Goal: Task Accomplishment & Management: Use online tool/utility

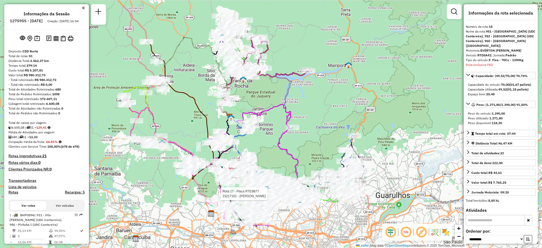
select select "**********"
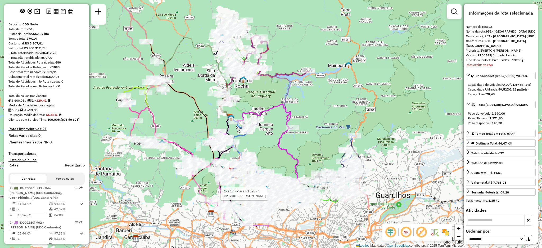
scroll to position [486, 0]
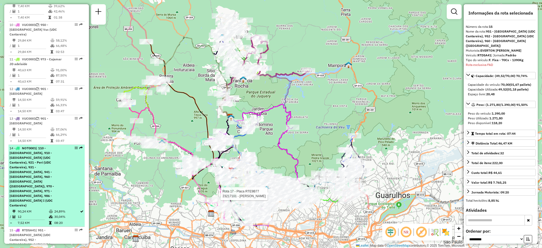
click at [82, 145] on li "14 - NOT0001 | 110 - [GEOGRAPHIC_DATA], 910 - [GEOGRAPHIC_DATA] (UDC Cantareira…" at bounding box center [46, 186] width 76 height 82
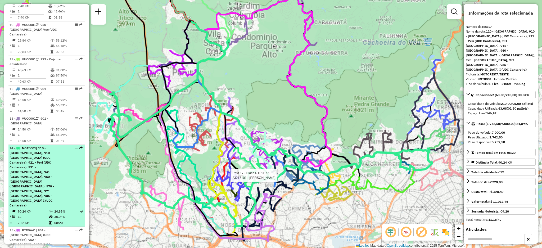
click at [81, 146] on em at bounding box center [80, 147] width 3 height 3
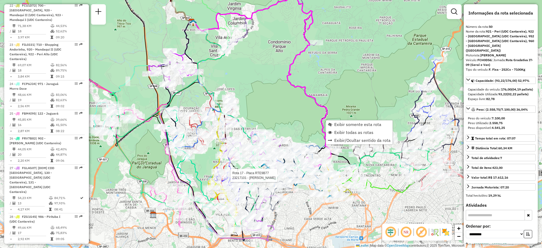
scroll to position [1699, 0]
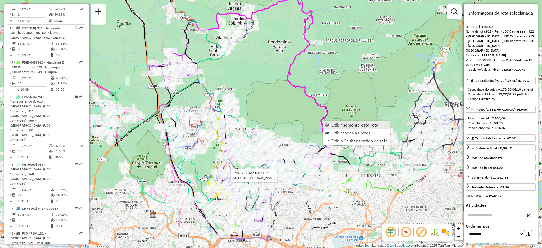
click at [333, 123] on span "Exibir somente esta rota" at bounding box center [354, 125] width 47 height 4
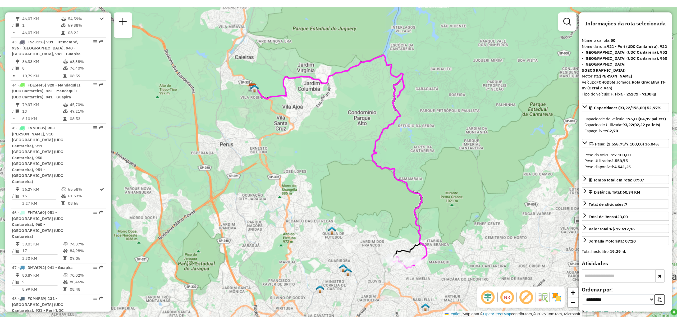
scroll to position [486, 0]
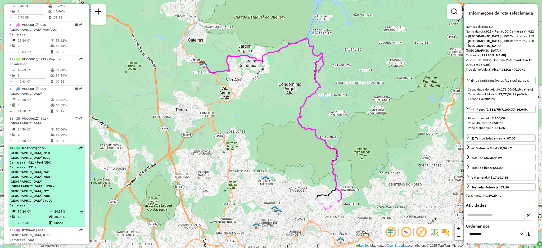
click at [77, 146] on div at bounding box center [75, 147] width 16 height 3
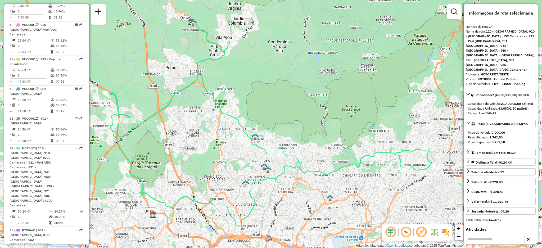
drag, startPoint x: 345, startPoint y: 198, endPoint x: 350, endPoint y: 174, distance: 24.3
click at [350, 174] on div "Rota 14 - Placa NOT0001 23213580 - [PERSON_NAME] DE M [PERSON_NAME] de atendime…" at bounding box center [271, 124] width 542 height 248
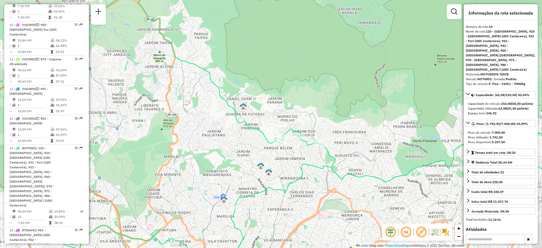
drag, startPoint x: 358, startPoint y: 115, endPoint x: 353, endPoint y: 104, distance: 12.3
click at [353, 105] on div "Janela de atendimento Grade de atendimento Capacidade Transportadoras Veículos …" at bounding box center [271, 124] width 542 height 248
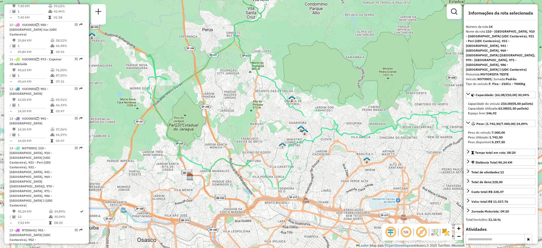
drag, startPoint x: 348, startPoint y: 145, endPoint x: 301, endPoint y: 139, distance: 47.0
click at [301, 139] on div "Rota 14 - Placa NOT0001 23235260 - 59.597.893 CLOVIS SIKORRA Janela de atendime…" at bounding box center [271, 124] width 542 height 248
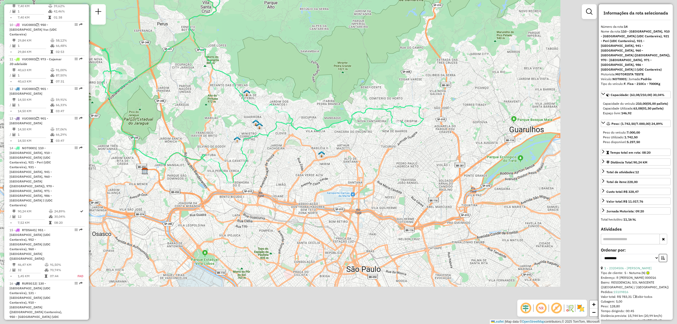
scroll to position [486, 0]
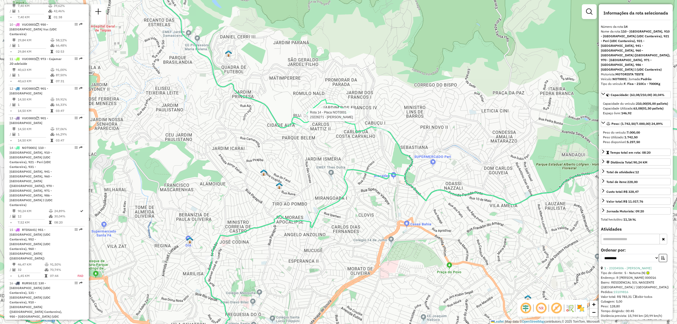
click at [303, 118] on div at bounding box center [306, 114] width 13 height 5
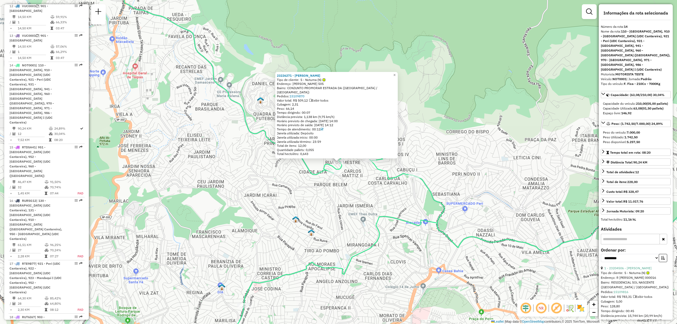
scroll to position [603, 0]
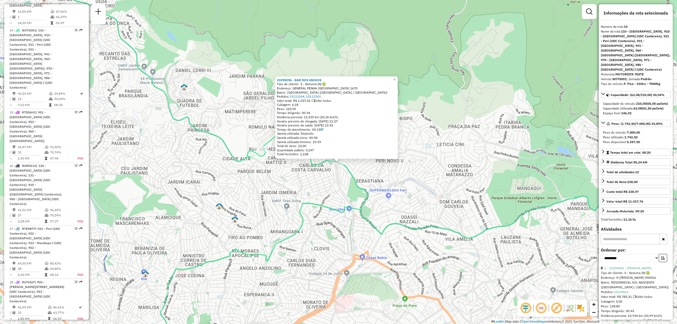
click at [313, 179] on div "23298296 - BAR DOS ANIGOS Tipo de cliente: 5 - Noturna (N) Endereço: GENERAL PE…" at bounding box center [338, 162] width 677 height 324
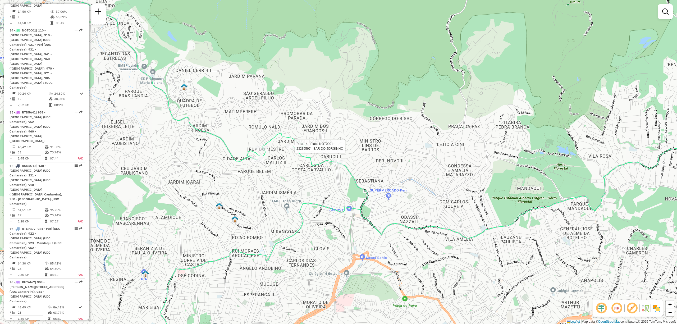
click at [292, 149] on div at bounding box center [293, 146] width 13 height 5
select select "**********"
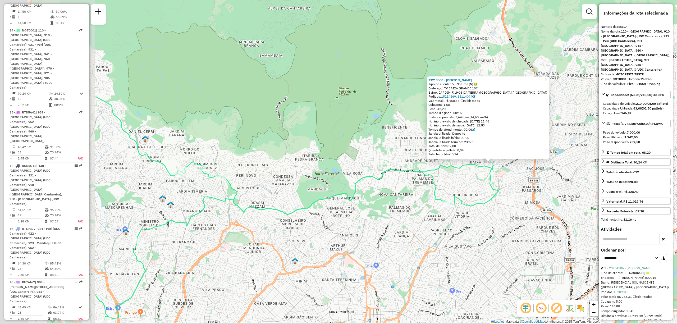
drag, startPoint x: 269, startPoint y: 224, endPoint x: 464, endPoint y: 193, distance: 196.6
click at [464, 194] on div "Rota 14 - Placa NOT0001 23213061 - [PERSON_NAME] 23213580 - [PERSON_NAME] DE M …" at bounding box center [338, 162] width 677 height 324
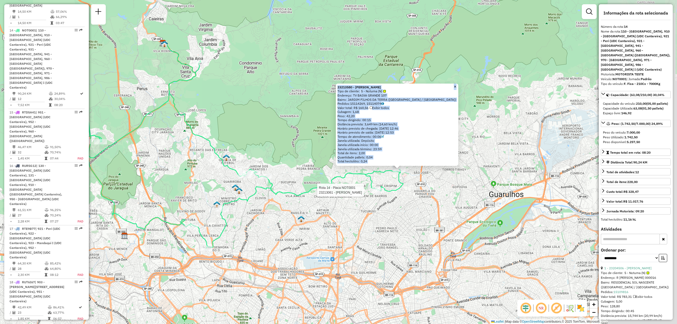
drag, startPoint x: 233, startPoint y: 214, endPoint x: 222, endPoint y: 200, distance: 17.9
click at [339, 180] on div "Rota 14 - Placa NOT0001 23213061 - [PERSON_NAME] 23213580 - [PERSON_NAME] DE M …" at bounding box center [338, 162] width 677 height 324
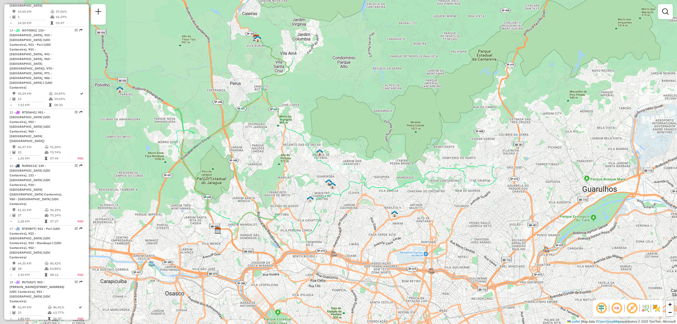
drag, startPoint x: 264, startPoint y: 195, endPoint x: 297, endPoint y: 204, distance: 34.5
click at [320, 188] on div "Janela de atendimento Grade de atendimento Capacidade Transportadoras Veículos …" at bounding box center [338, 162] width 677 height 324
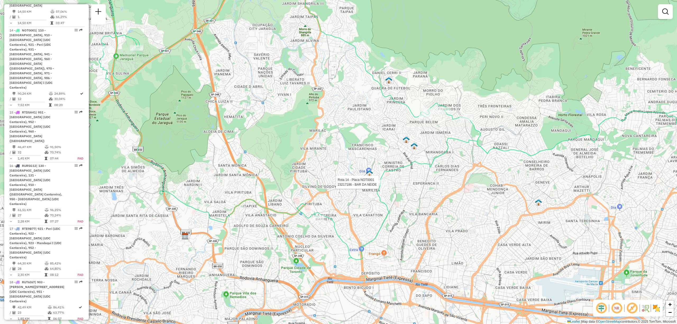
select select "**********"
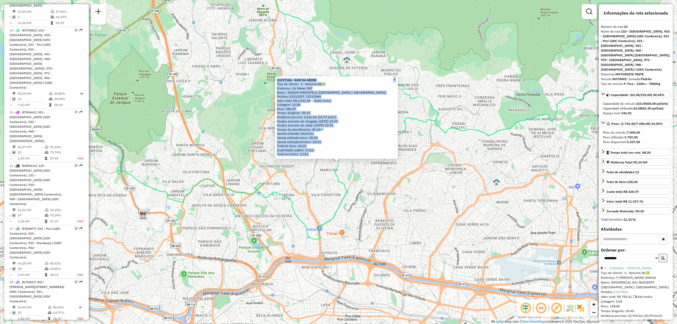
click at [333, 144] on div "Total de itens: 46,00" at bounding box center [336, 146] width 119 height 4
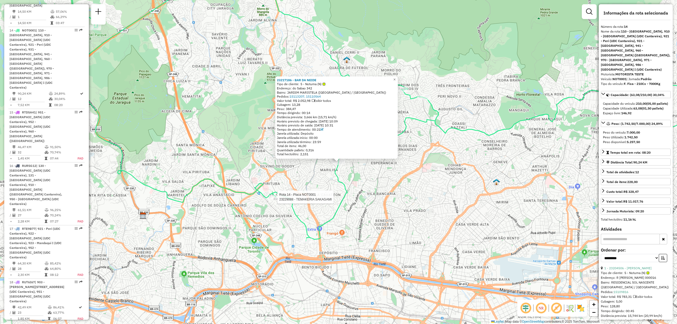
click at [277, 200] on div at bounding box center [275, 197] width 13 height 5
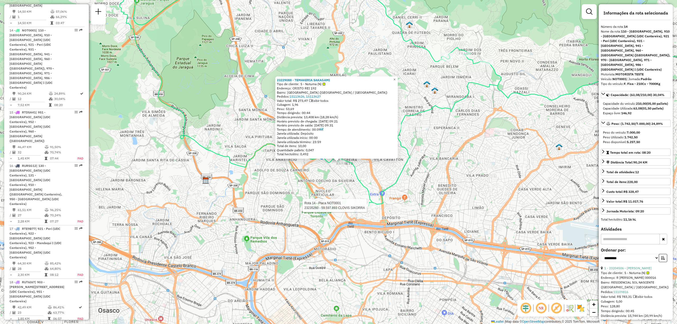
click at [368, 209] on div at bounding box center [368, 205] width 13 height 5
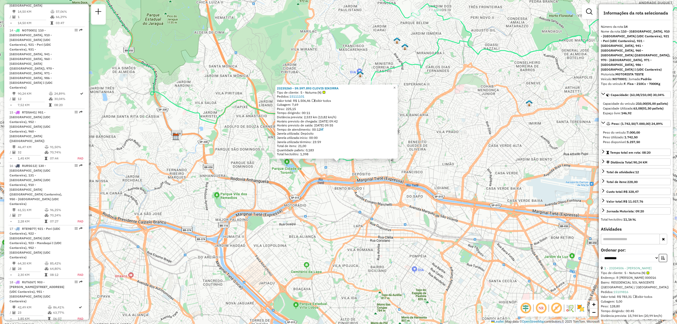
click at [367, 194] on div "23235260 - 59.597.893 CLOVIS SIKORRA Tipo de cliente: 5 - Noturna (N) Pedidos: …" at bounding box center [338, 162] width 677 height 324
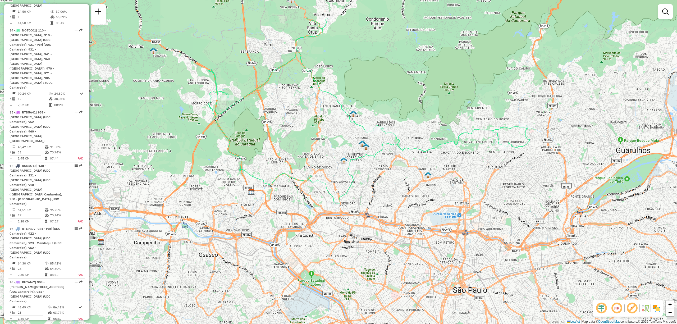
drag, startPoint x: 372, startPoint y: 123, endPoint x: 352, endPoint y: 173, distance: 53.8
click at [352, 173] on icon at bounding box center [370, 111] width 322 height 187
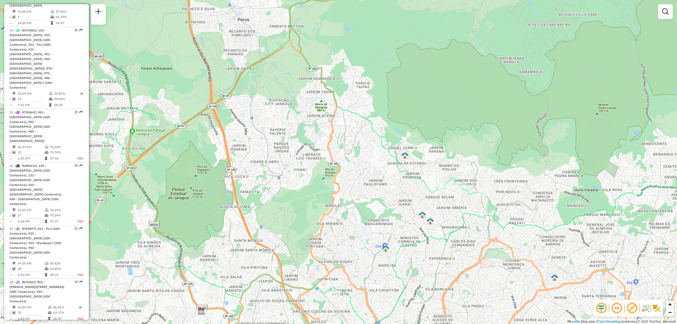
drag, startPoint x: 311, startPoint y: 70, endPoint x: 324, endPoint y: 156, distance: 86.7
click at [324, 156] on div "Janela de atendimento Grade de atendimento Capacidade Transportadoras Veículos …" at bounding box center [338, 162] width 677 height 324
drag, startPoint x: 328, startPoint y: 88, endPoint x: 330, endPoint y: 172, distance: 83.4
click at [330, 172] on icon at bounding box center [430, 152] width 630 height 369
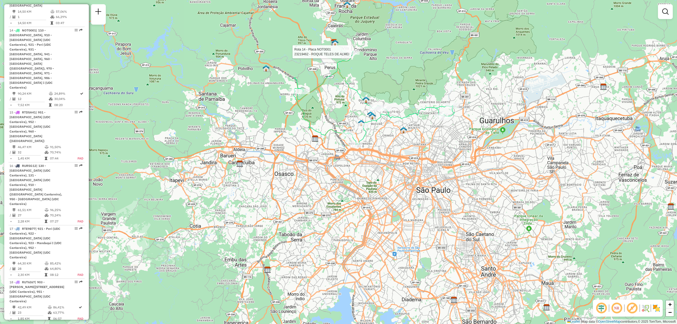
select select "**********"
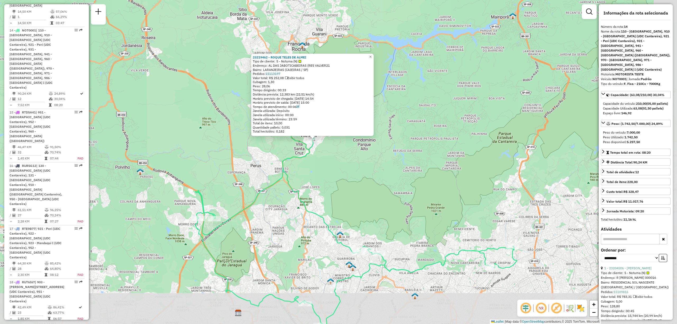
drag, startPoint x: 400, startPoint y: 212, endPoint x: 334, endPoint y: 170, distance: 78.1
click at [334, 170] on div "23219462 - ROQUE TELES DE ALMEI Tipo de cliente: 5 - Noturna (N) Endereço: AL D…" at bounding box center [338, 162] width 677 height 324
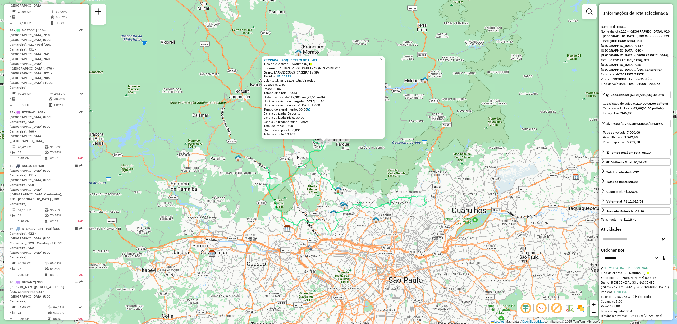
drag, startPoint x: 364, startPoint y: 219, endPoint x: 360, endPoint y: 188, distance: 32.0
click at [361, 188] on icon at bounding box center [346, 188] width 161 height 94
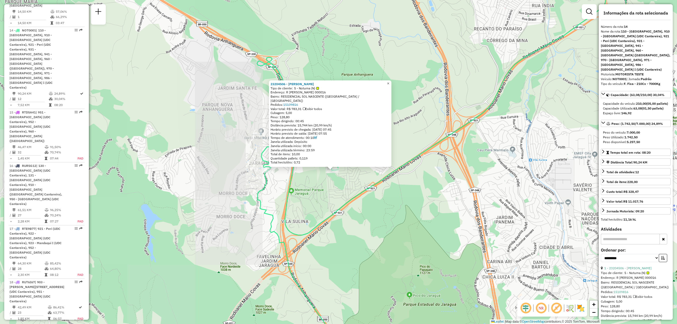
click at [390, 84] on link "×" at bounding box center [388, 83] width 6 height 6
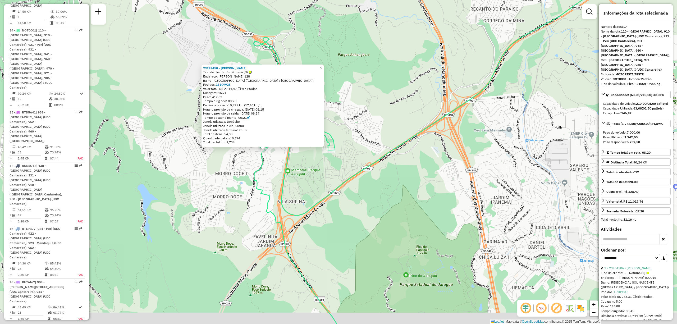
drag, startPoint x: 300, startPoint y: 176, endPoint x: 272, endPoint y: 172, distance: 28.1
click at [272, 172] on div "23299450 - [PERSON_NAME] Tipo de cliente: 5 - Noturna (N) Endereço: [PERSON_NAM…" at bounding box center [338, 162] width 677 height 324
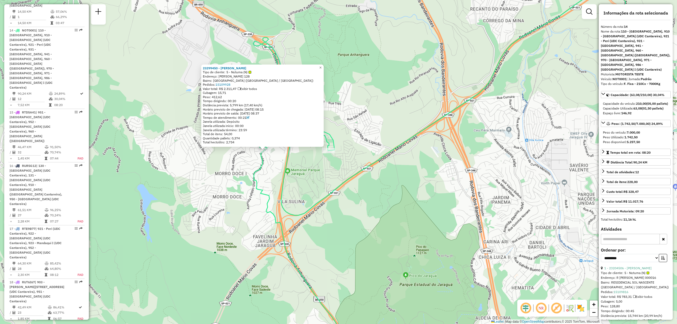
scroll to position [35, 0]
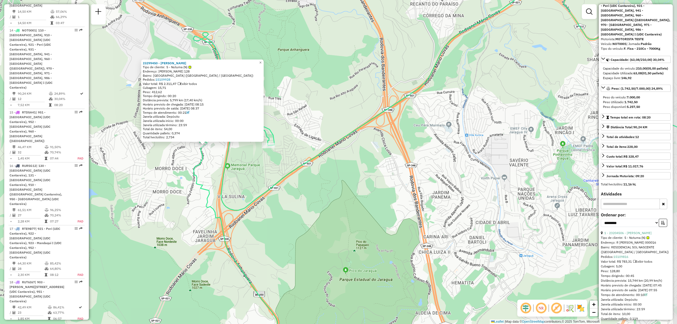
drag, startPoint x: 372, startPoint y: 212, endPoint x: 322, endPoint y: 208, distance: 49.4
click at [322, 208] on div "23299450 - [PERSON_NAME] Tipo de cliente: 5 - Noturna (N) Endereço: [PERSON_NAM…" at bounding box center [338, 162] width 677 height 324
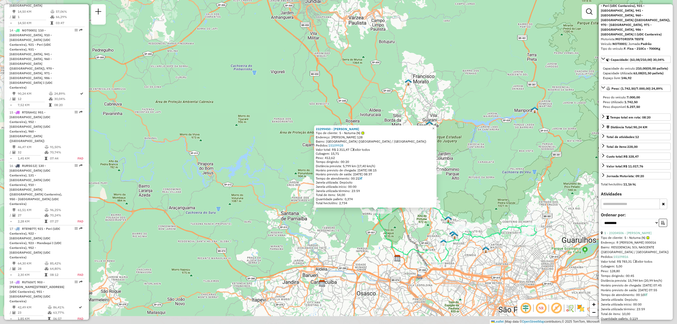
drag, startPoint x: 519, startPoint y: 242, endPoint x: 418, endPoint y: 224, distance: 101.8
click at [450, 231] on img at bounding box center [453, 234] width 7 height 7
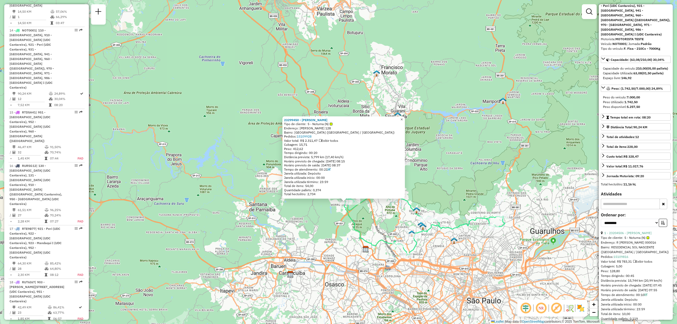
click at [405, 116] on link "×" at bounding box center [402, 119] width 6 height 6
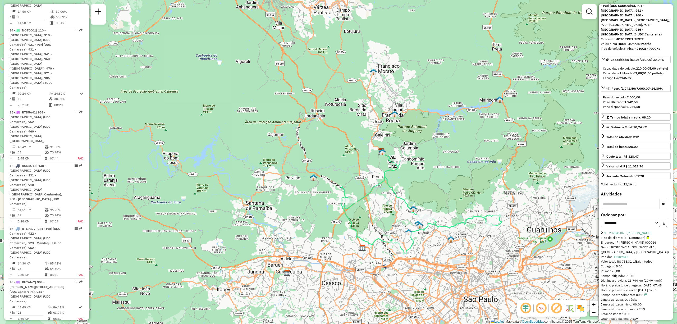
drag, startPoint x: 419, startPoint y: 174, endPoint x: 373, endPoint y: 147, distance: 53.6
click at [376, 142] on div "Janela de atendimento Grade de atendimento Capacidade Transportadoras Veículos …" at bounding box center [338, 162] width 677 height 324
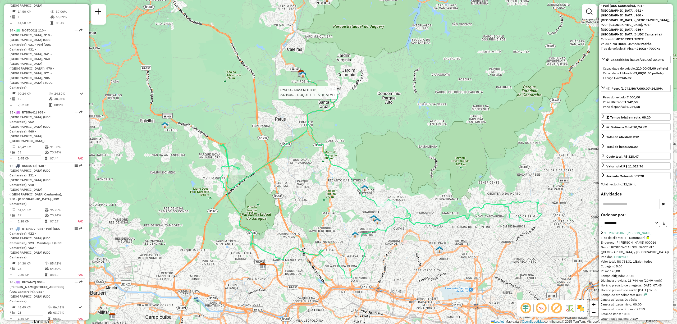
drag, startPoint x: 411, startPoint y: 201, endPoint x: 385, endPoint y: 174, distance: 37.6
click at [384, 175] on div "Rota 14 - Placa NOT0001 23219462 - ROQUE TELES DE ALMEI Janela de atendimento G…" at bounding box center [338, 162] width 677 height 324
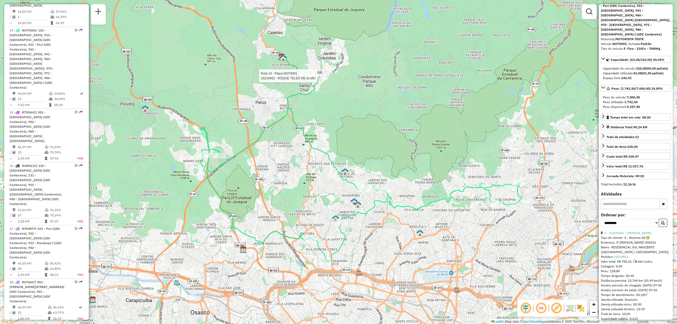
click at [349, 149] on div "Rota 14 - Placa NOT0001 23219462 - ROQUE TELES DE ALMEI Janela de atendimento G…" at bounding box center [338, 162] width 677 height 324
